Goal: Check status

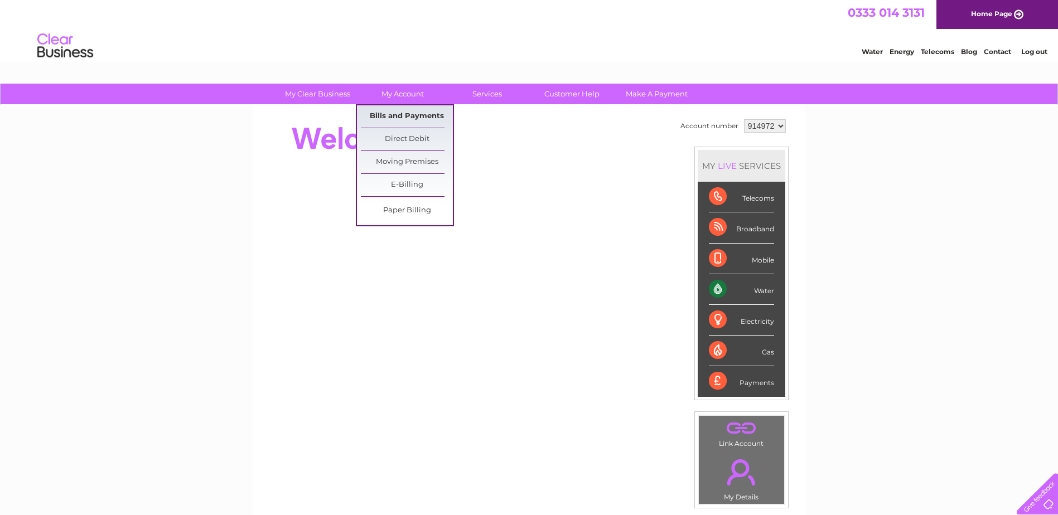
click at [394, 112] on link "Bills and Payments" at bounding box center [407, 116] width 92 height 22
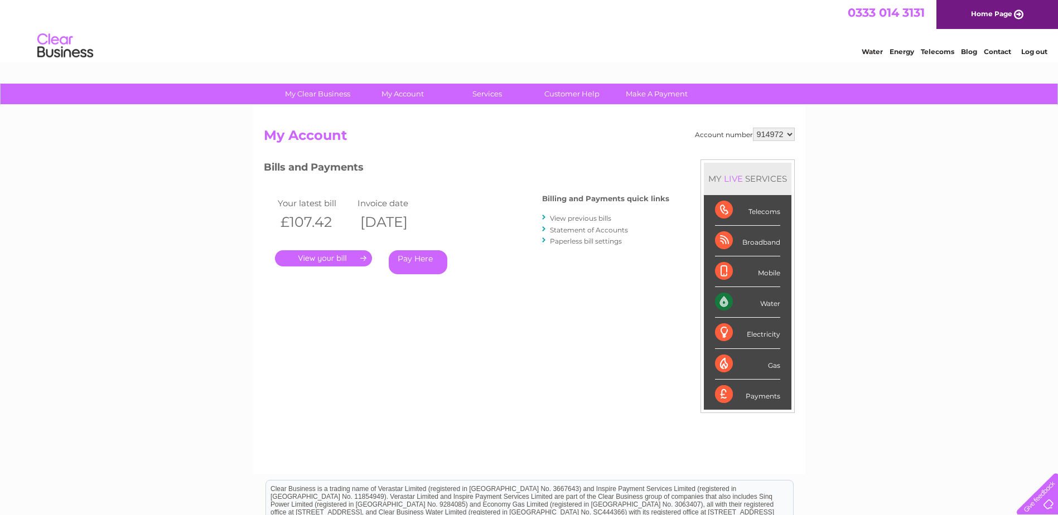
click at [343, 256] on link "." at bounding box center [323, 258] width 97 height 16
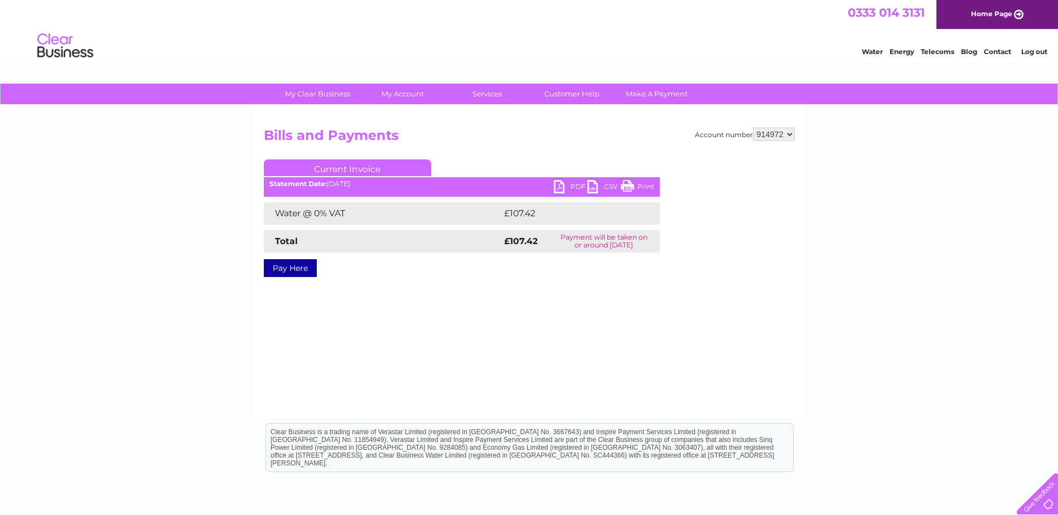
click at [581, 187] on link "PDF" at bounding box center [570, 188] width 33 height 16
